Goal: Navigation & Orientation: Find specific page/section

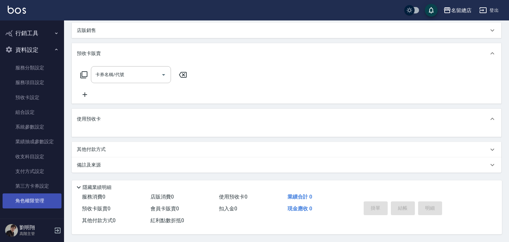
scroll to position [155, 0]
click at [31, 199] on link "角色權限管理" at bounding box center [32, 201] width 59 height 15
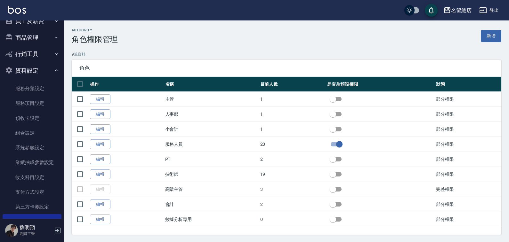
scroll to position [248, 0]
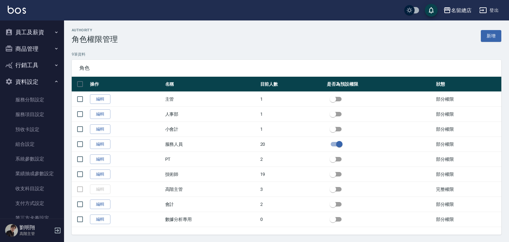
click at [26, 63] on button "行銷工具" at bounding box center [32, 65] width 59 height 17
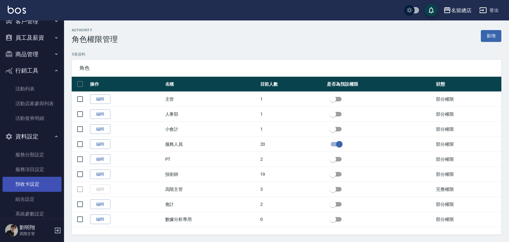
scroll to position [160, 0]
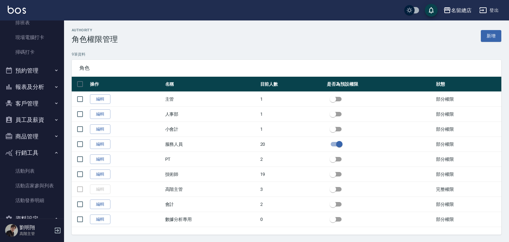
click at [33, 134] on button "商品管理" at bounding box center [32, 136] width 59 height 17
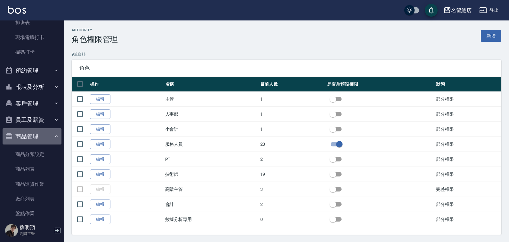
click at [33, 135] on button "商品管理" at bounding box center [32, 136] width 59 height 17
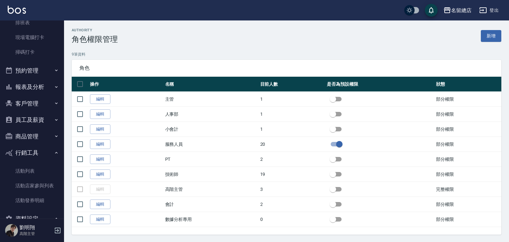
click at [38, 102] on button "客戶管理" at bounding box center [32, 103] width 59 height 17
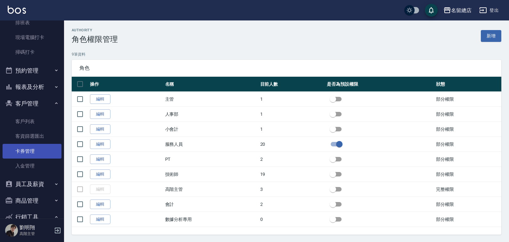
click at [34, 152] on link "卡券管理" at bounding box center [32, 151] width 59 height 15
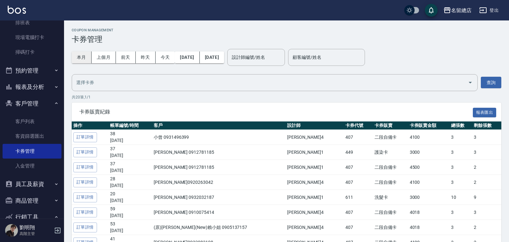
click at [80, 54] on button "本月" at bounding box center [82, 58] width 20 height 12
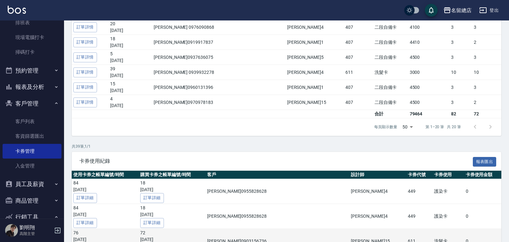
scroll to position [320, 0]
